Goal: Task Accomplishment & Management: Manage account settings

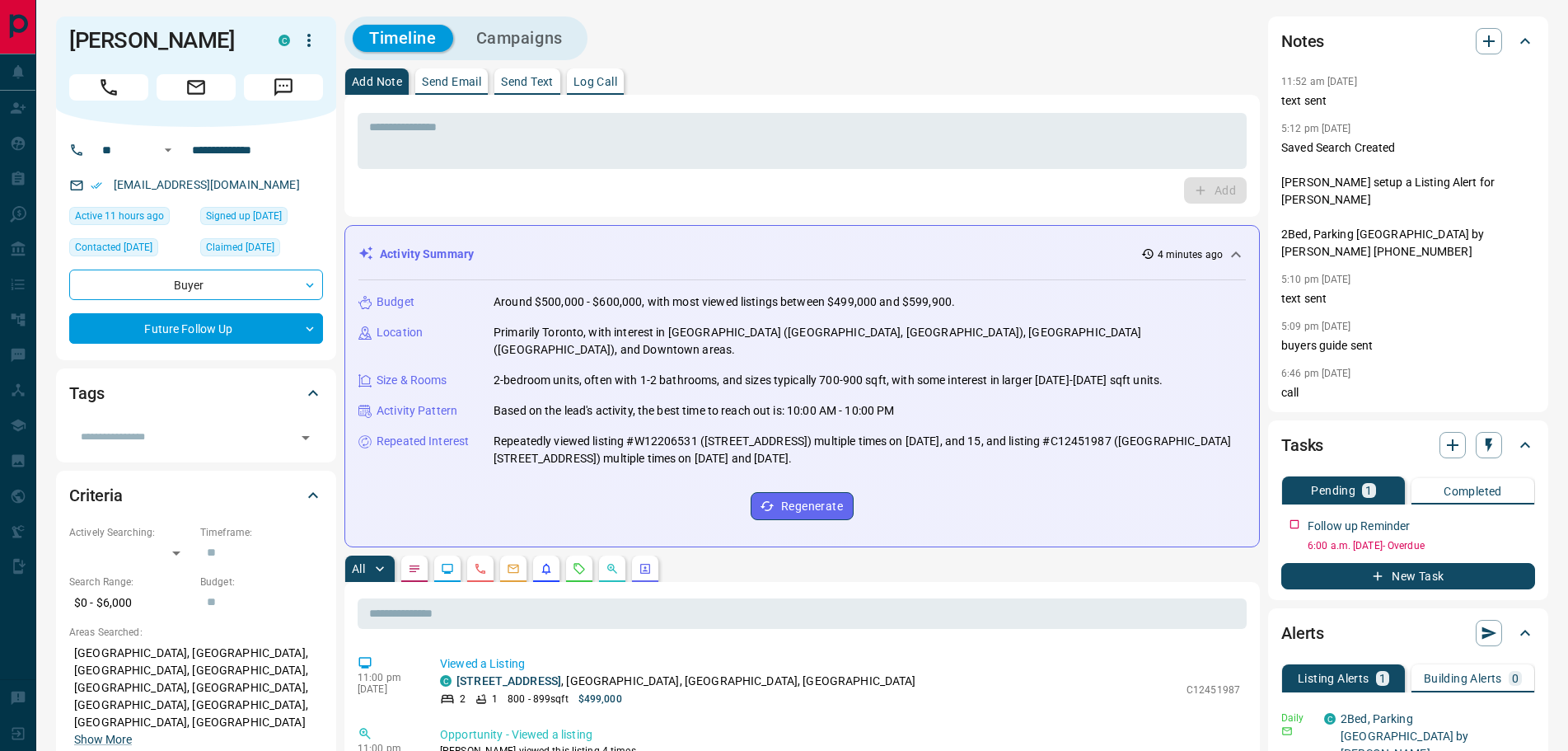
click at [421, 562] on icon "Notes" at bounding box center [414, 568] width 13 height 13
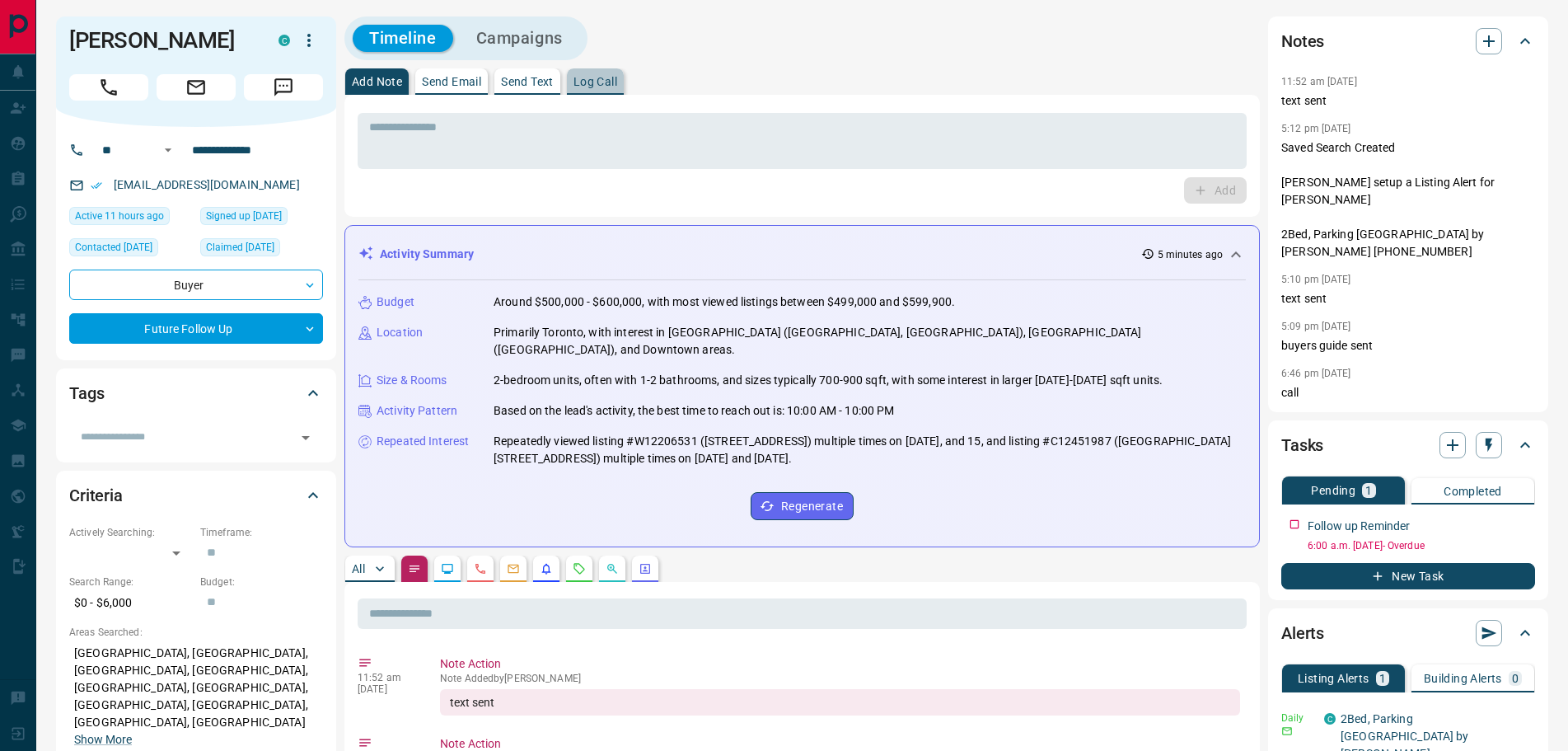
click at [606, 80] on p "Log Call" at bounding box center [595, 82] width 43 height 12
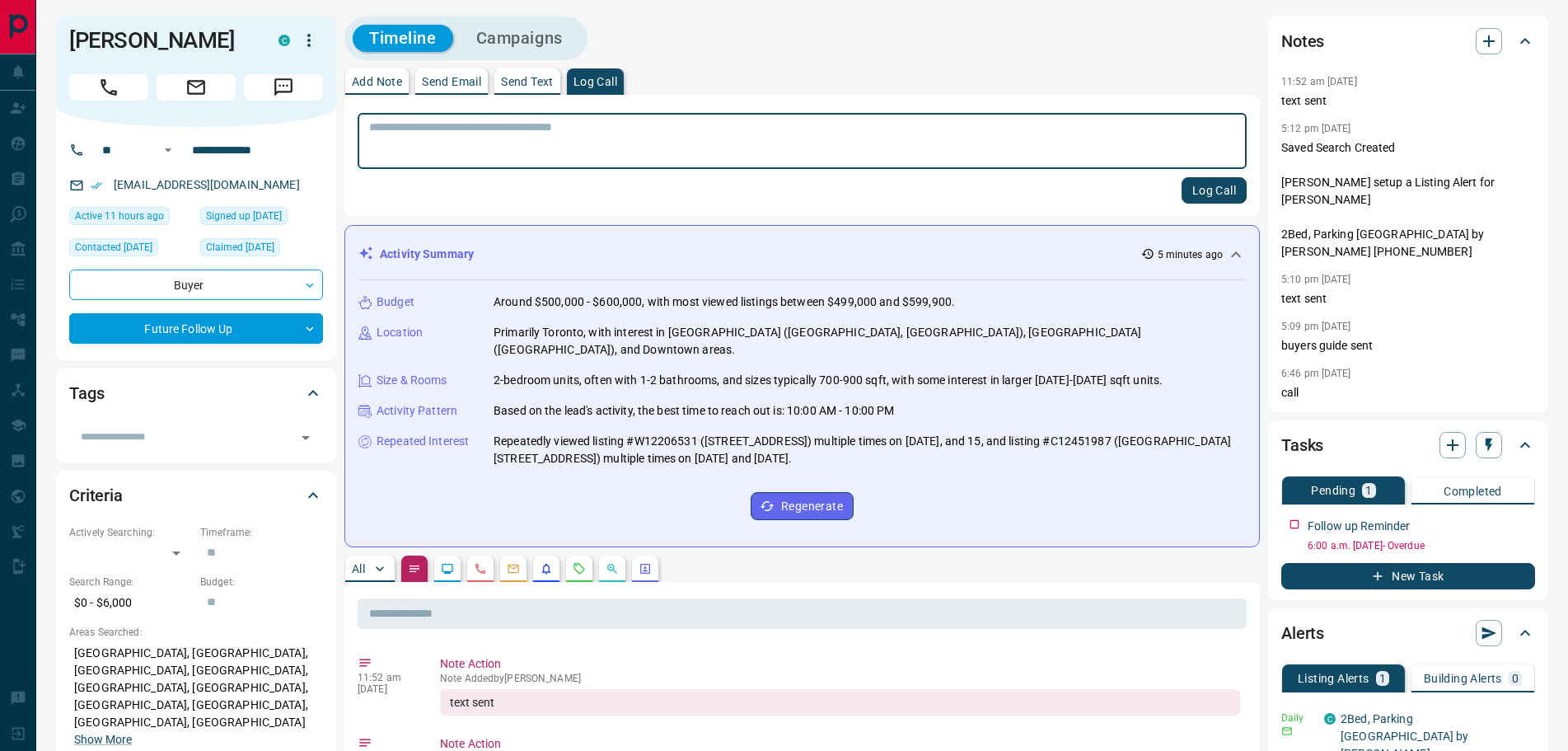
click at [1196, 197] on button "Log Call" at bounding box center [1214, 190] width 65 height 27
click at [365, 86] on p "Add Note" at bounding box center [377, 82] width 50 height 12
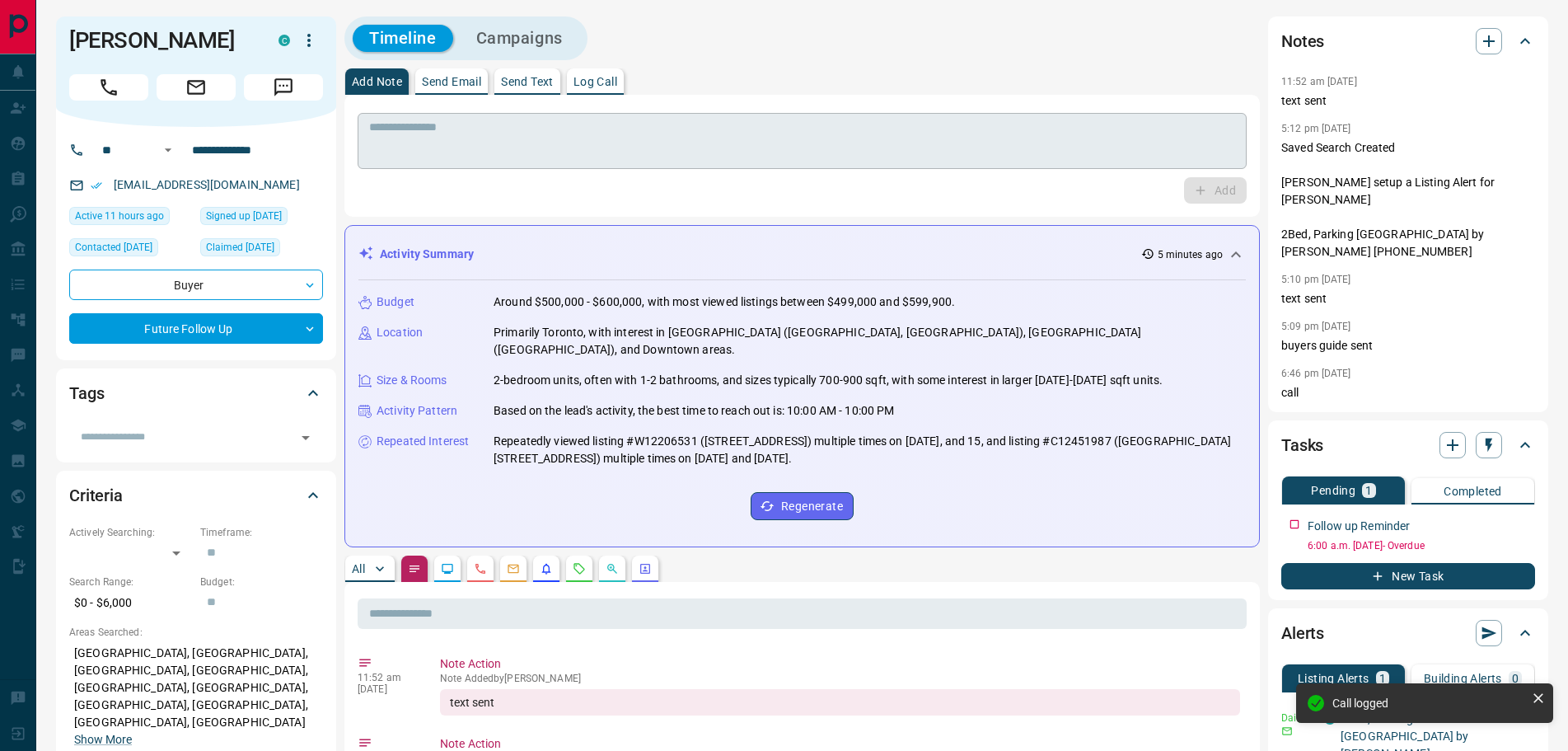
click at [393, 134] on textarea at bounding box center [801, 141] width 866 height 42
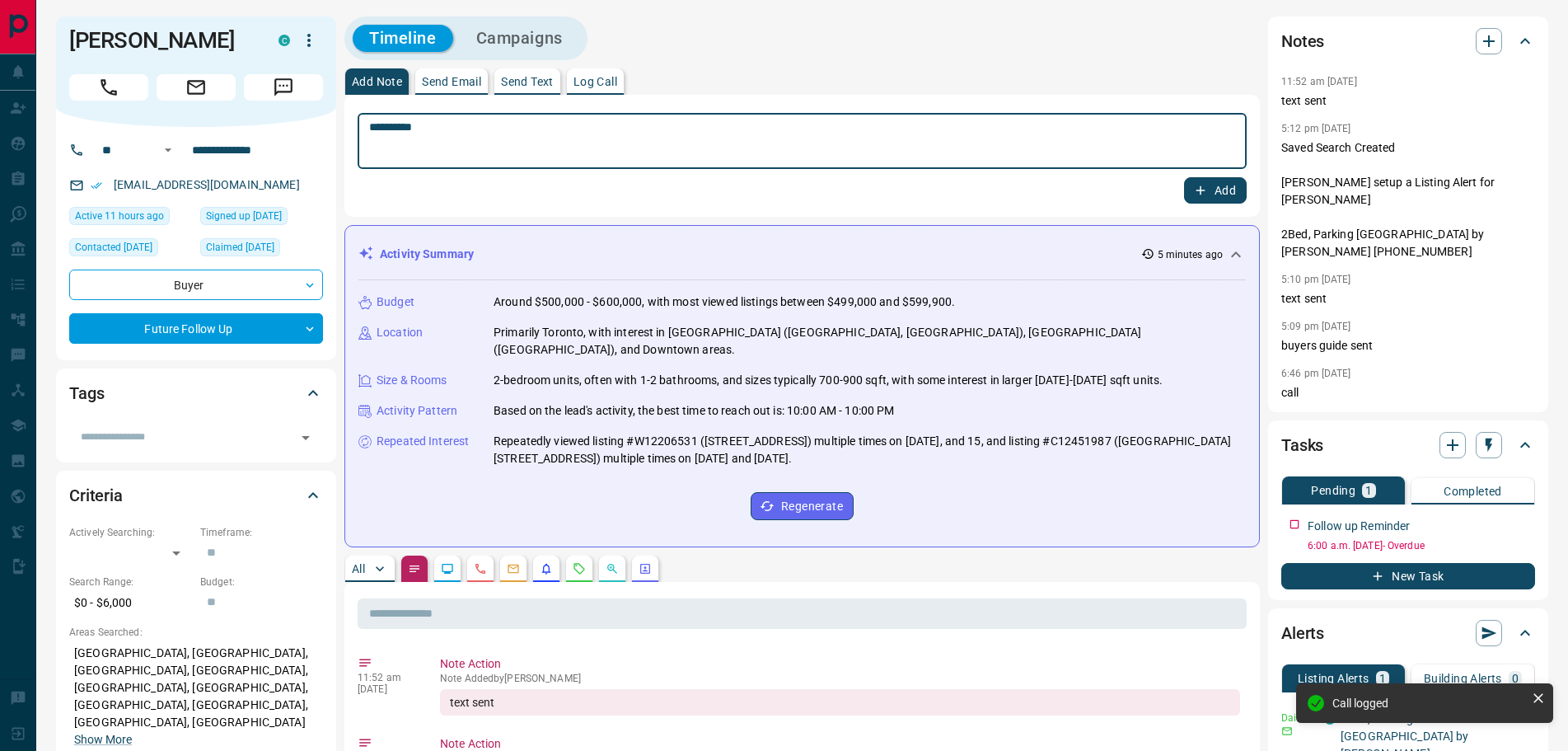
type textarea "*********"
click at [1206, 195] on icon "button" at bounding box center [1200, 190] width 15 height 15
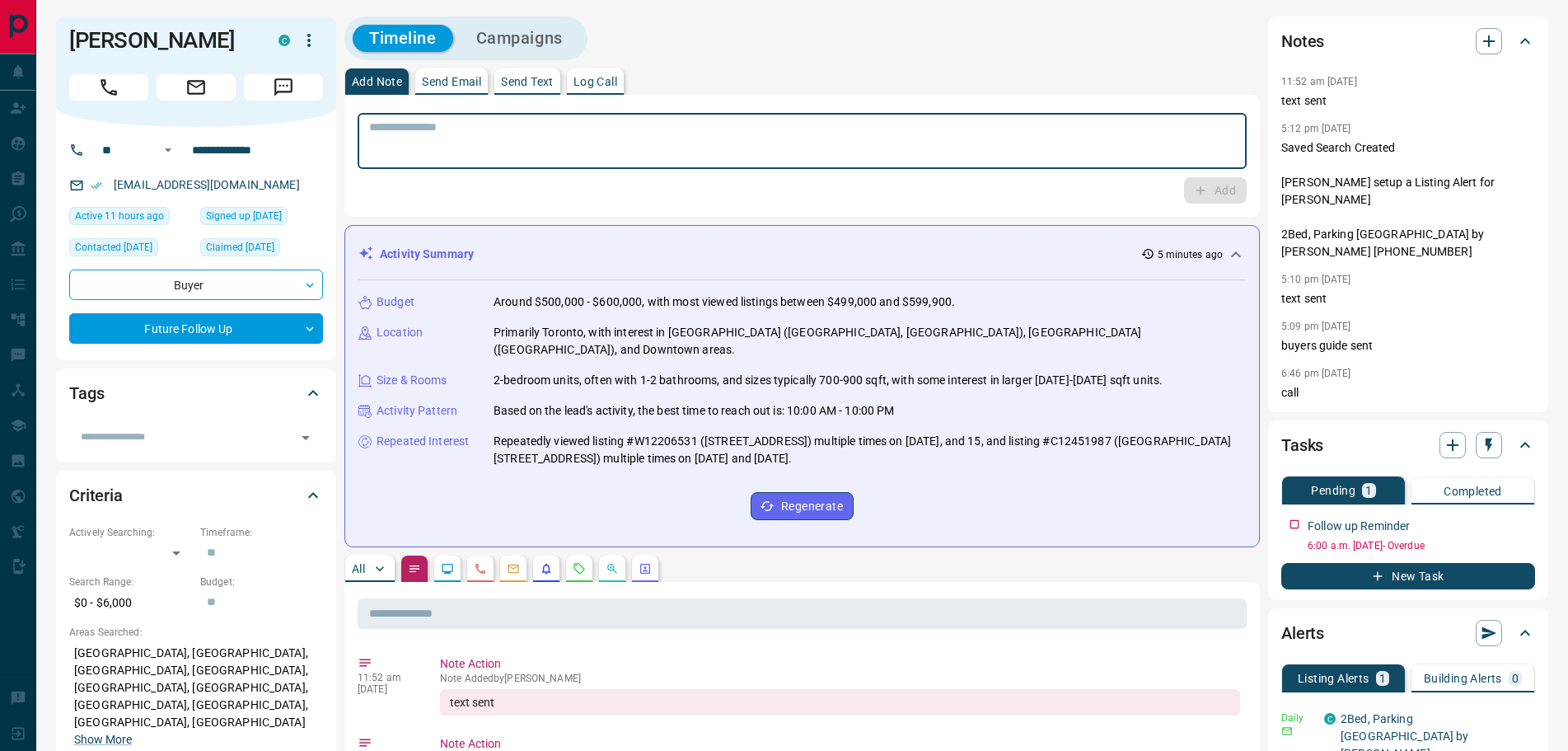
click at [525, 145] on textarea at bounding box center [801, 141] width 866 height 42
type textarea "*********"
click at [1199, 191] on icon "button" at bounding box center [1200, 190] width 15 height 15
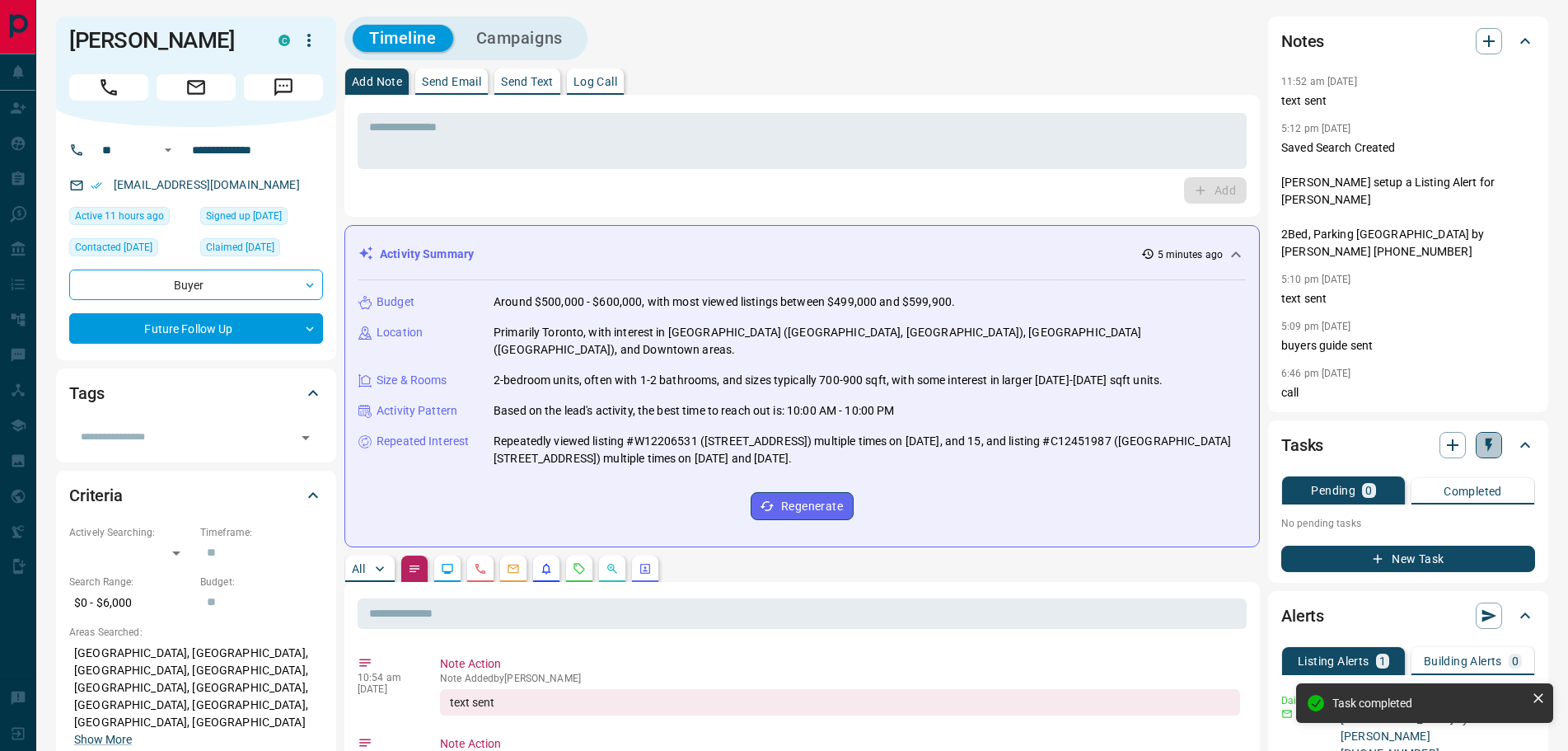
click at [1489, 438] on icon "button" at bounding box center [1488, 445] width 7 height 14
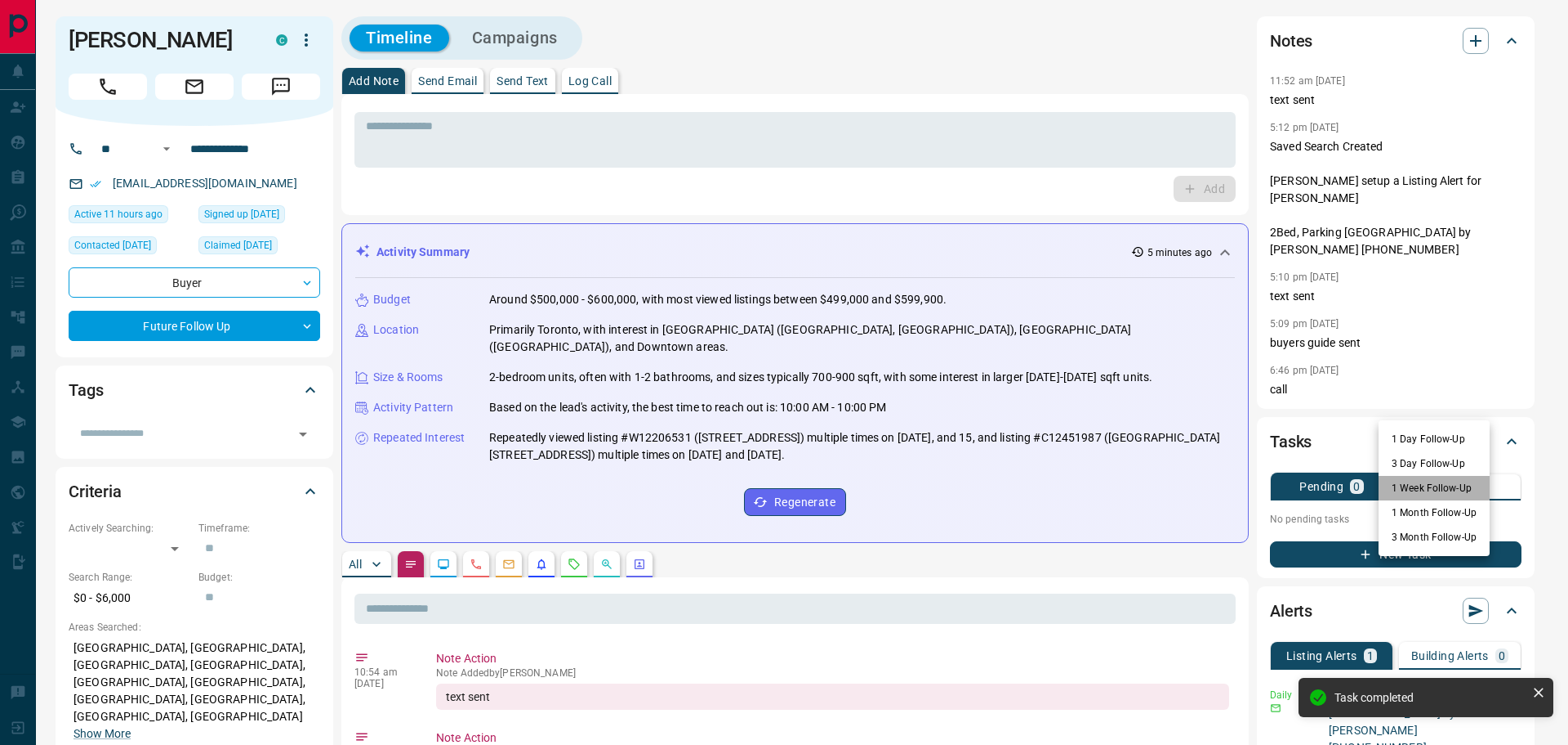
click at [1408, 490] on li "1 Week Follow-Up" at bounding box center [1434, 488] width 111 height 24
